Goal: Task Accomplishment & Management: Complete application form

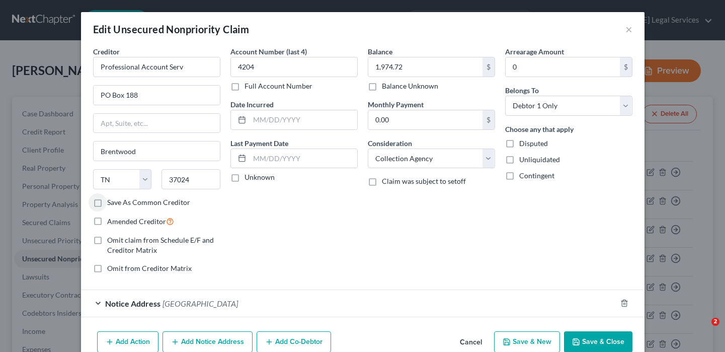
select select "44"
select select "1"
select select "0"
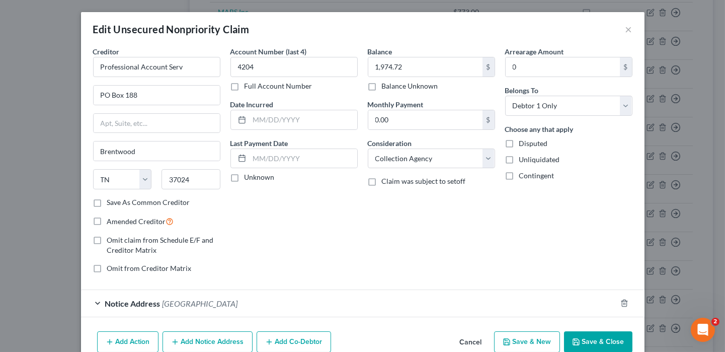
click at [591, 337] on button "Save & Close" at bounding box center [598, 341] width 68 height 21
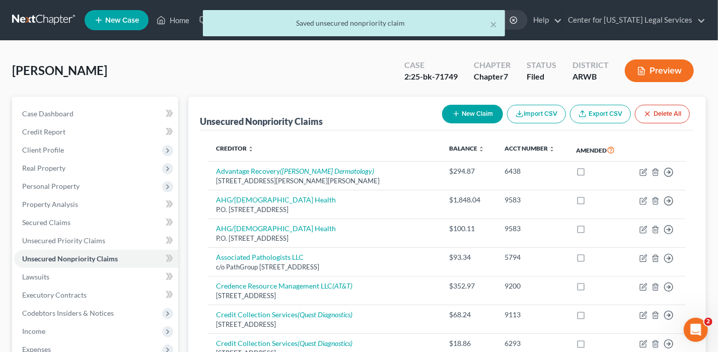
click at [172, 21] on div "× Saved unsecured nonpriority claim" at bounding box center [354, 25] width 718 height 31
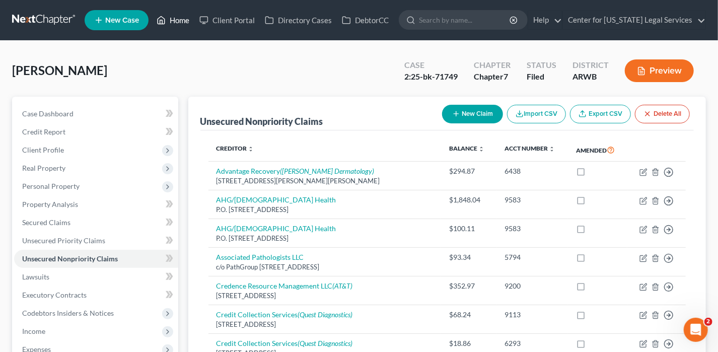
click at [183, 22] on link "Home" at bounding box center [173, 20] width 43 height 18
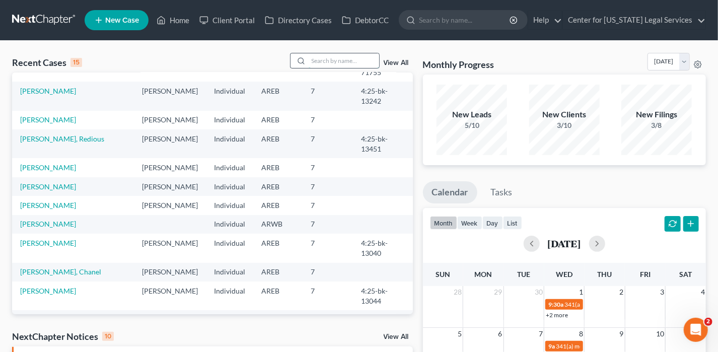
click at [335, 58] on input "search" at bounding box center [344, 60] width 70 height 15
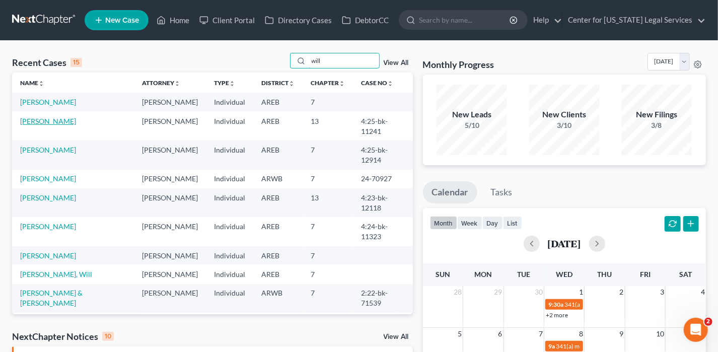
type input "will"
click at [57, 123] on link "[PERSON_NAME]" at bounding box center [48, 121] width 56 height 9
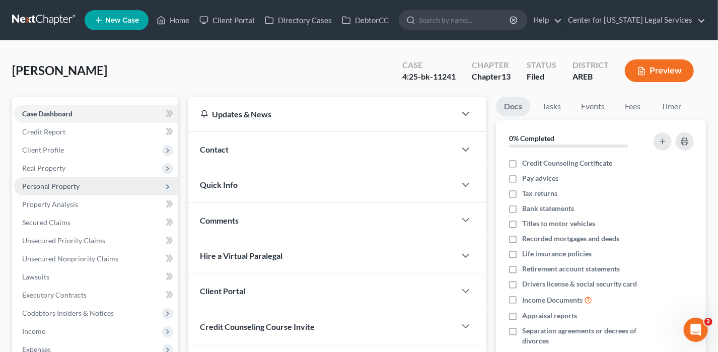
click at [61, 187] on span "Personal Property" at bounding box center [50, 186] width 57 height 9
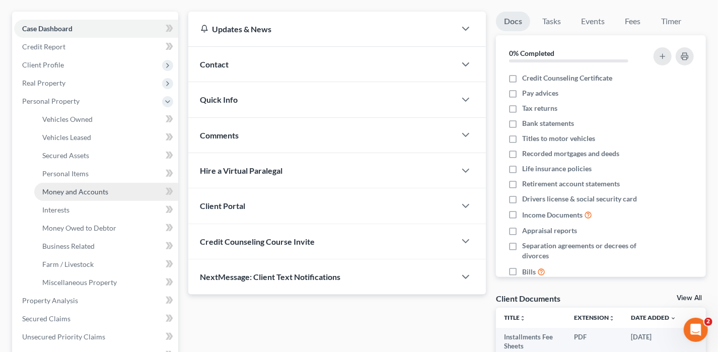
scroll to position [101, 0]
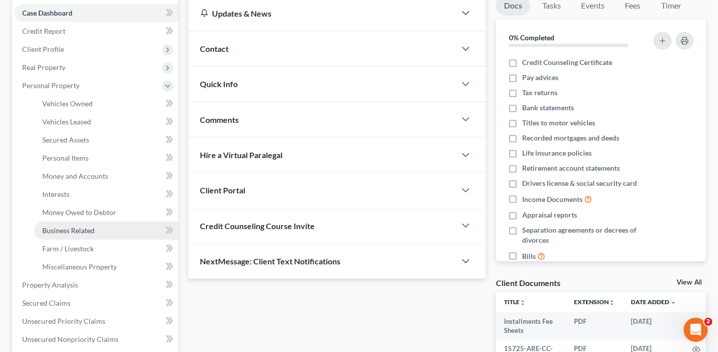
click at [86, 228] on span "Business Related" at bounding box center [68, 230] width 52 height 9
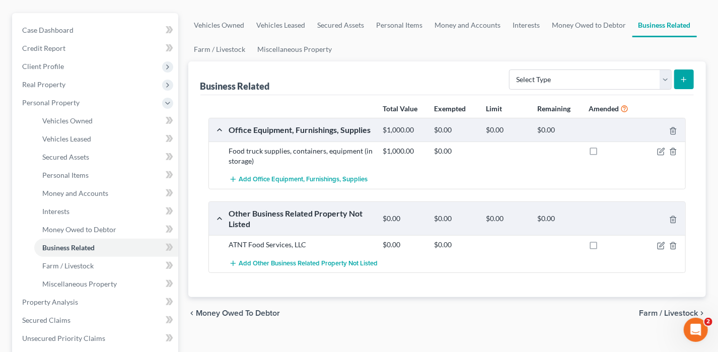
scroll to position [101, 0]
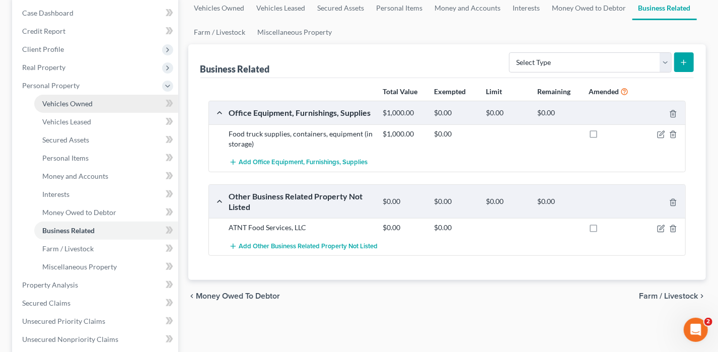
click at [73, 108] on link "Vehicles Owned" at bounding box center [106, 104] width 144 height 18
